Goal: Information Seeking & Learning: Learn about a topic

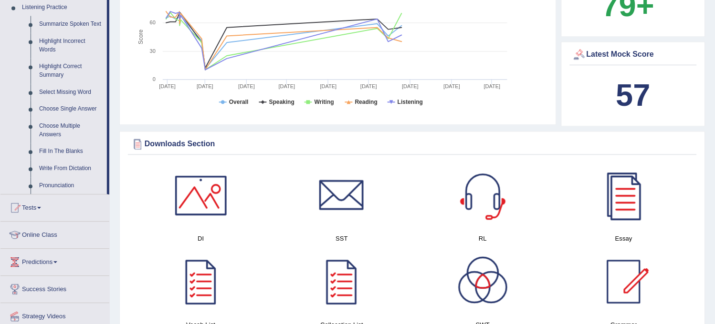
scroll to position [424, 0]
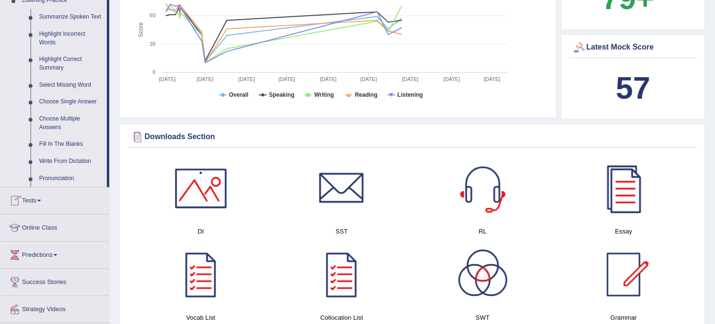
click at [73, 156] on link "Write From Dictation" at bounding box center [71, 161] width 72 height 17
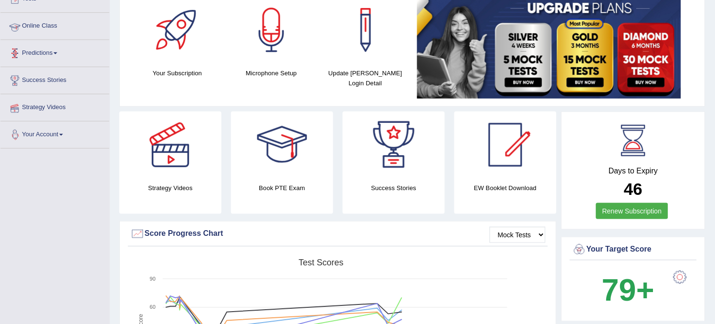
scroll to position [199, 0]
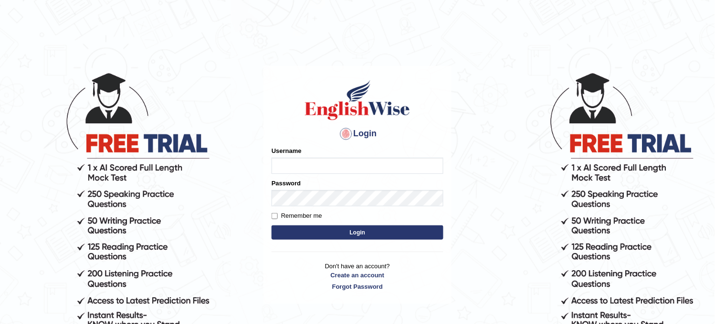
type input "Bhagwantbrar"
click at [321, 232] on button "Login" at bounding box center [357, 233] width 172 height 14
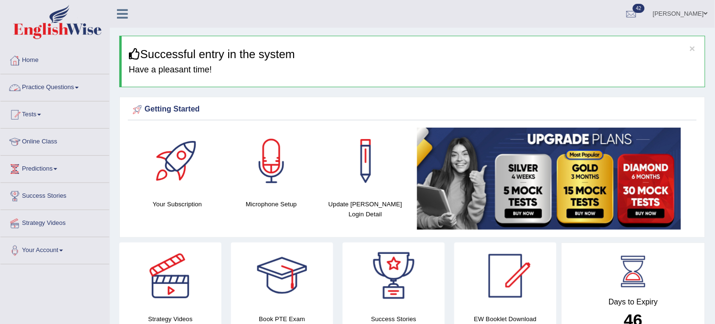
click at [53, 84] on link "Practice Questions" at bounding box center [54, 86] width 109 height 24
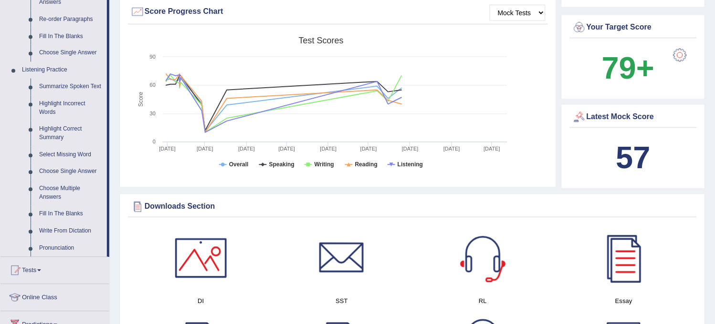
scroll to position [371, 0]
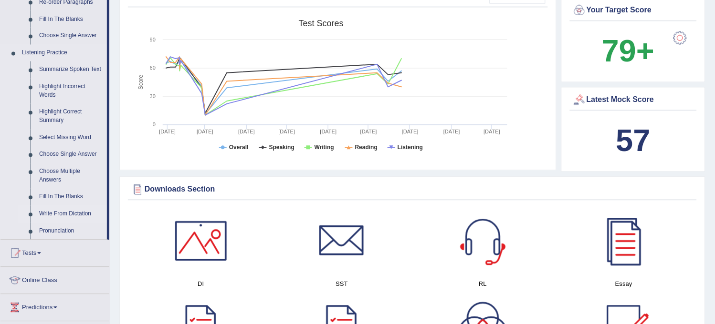
click at [54, 209] on link "Write From Dictation" at bounding box center [71, 214] width 72 height 17
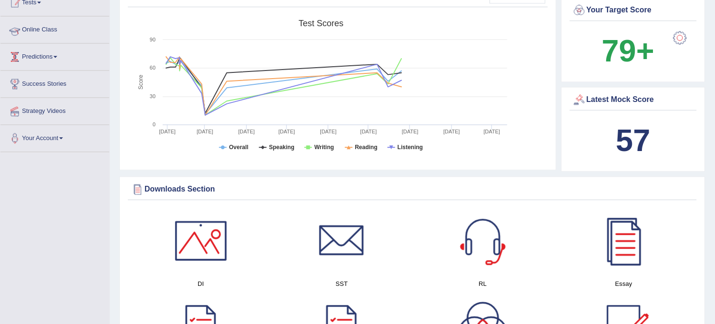
scroll to position [253, 0]
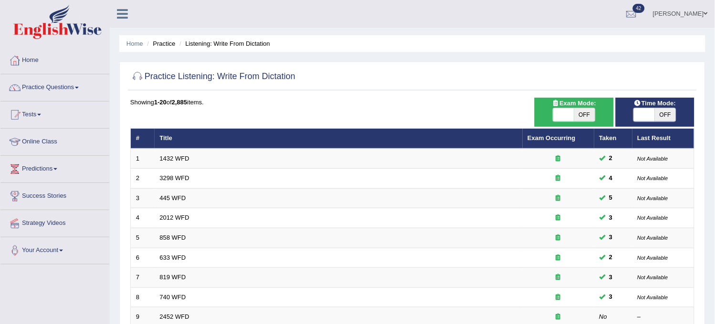
click at [585, 119] on span "OFF" at bounding box center [584, 114] width 21 height 13
checkbox input "true"
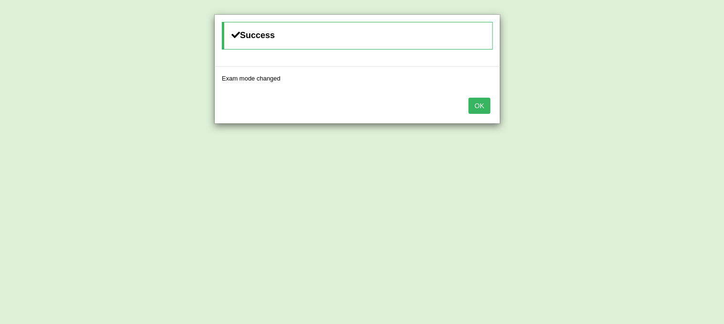
click at [469, 104] on button "OK" at bounding box center [479, 106] width 22 height 16
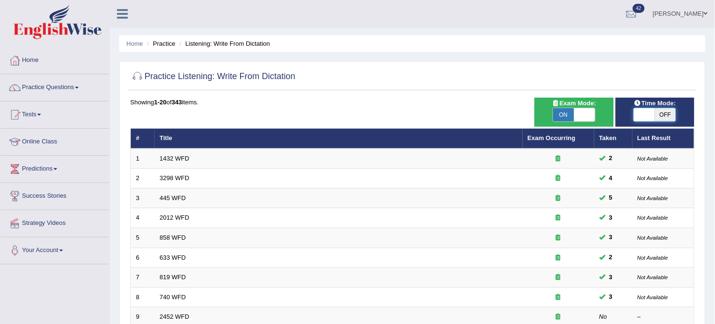
click at [651, 108] on span at bounding box center [643, 114] width 21 height 13
checkbox input "true"
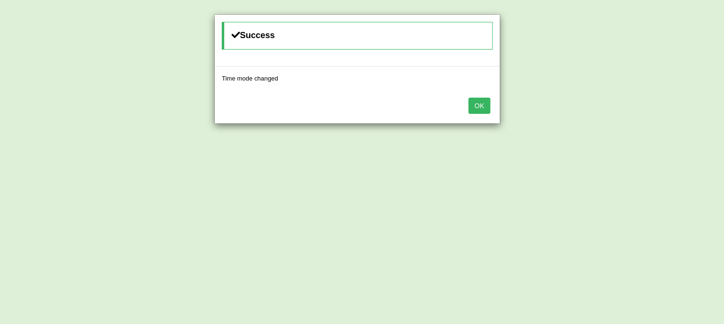
click at [483, 107] on button "OK" at bounding box center [479, 106] width 22 height 16
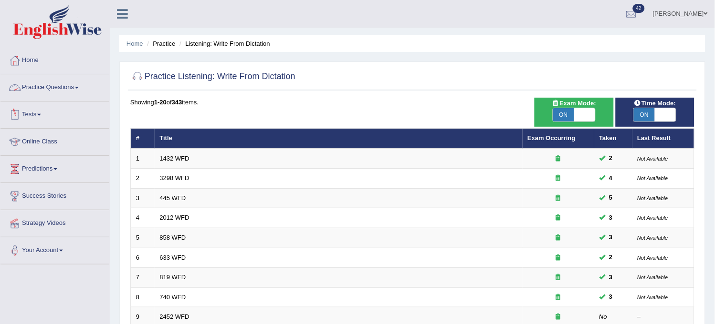
click at [58, 89] on link "Practice Questions" at bounding box center [54, 86] width 109 height 24
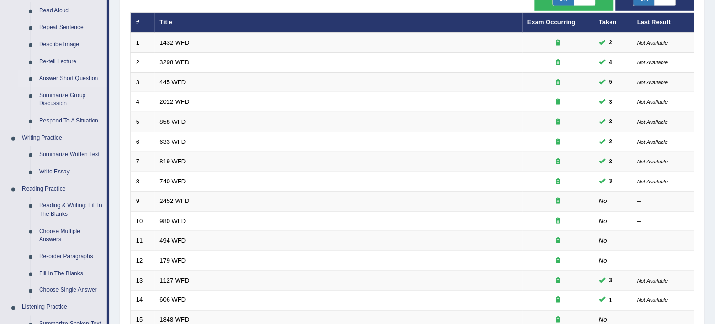
scroll to position [318, 0]
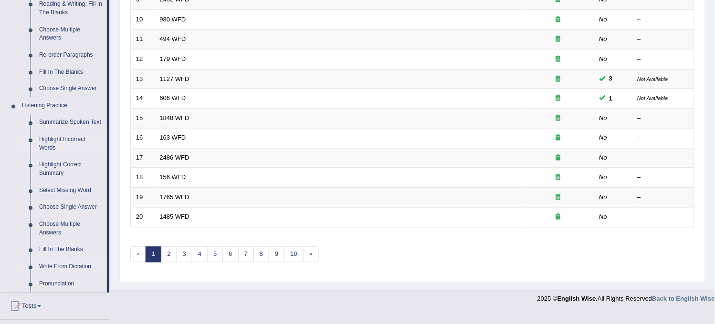
click at [60, 135] on link "Highlight Incorrect Words" at bounding box center [71, 144] width 72 height 25
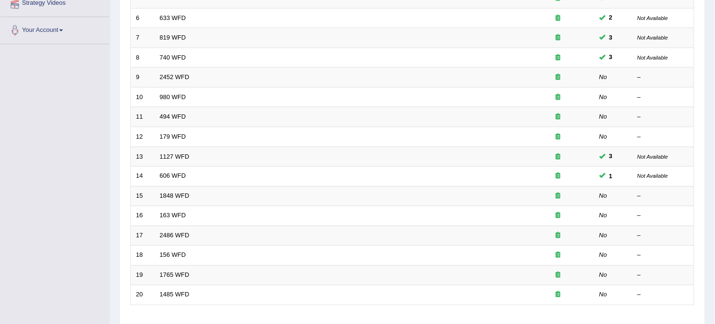
scroll to position [122, 0]
